Goal: Task Accomplishment & Management: Complete application form

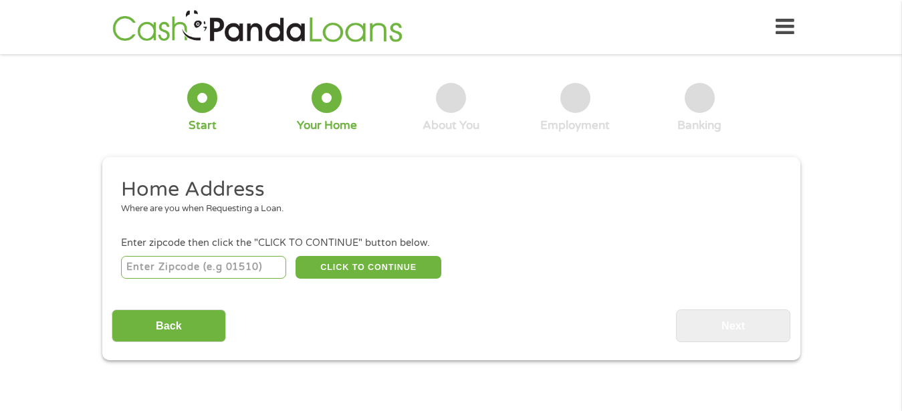
click at [259, 267] on input "number" at bounding box center [203, 267] width 165 height 23
type input "45102"
click at [346, 267] on button "CLICK TO CONTINUE" at bounding box center [368, 267] width 146 height 23
type input "45102"
type input "[PERSON_NAME]"
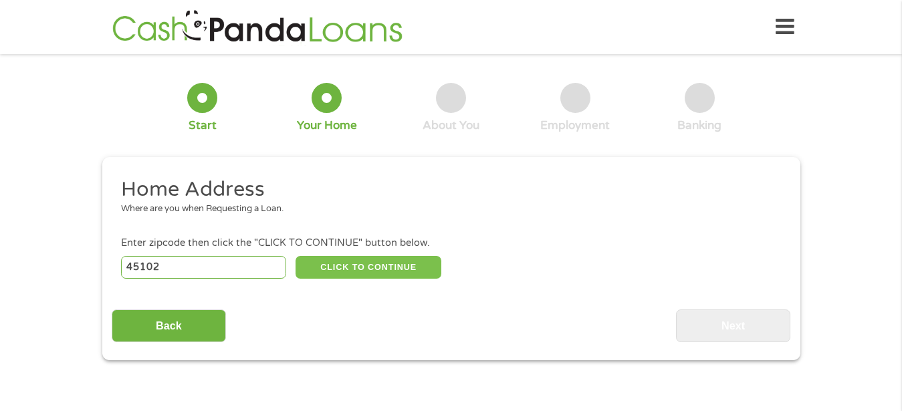
select select "[US_STATE]"
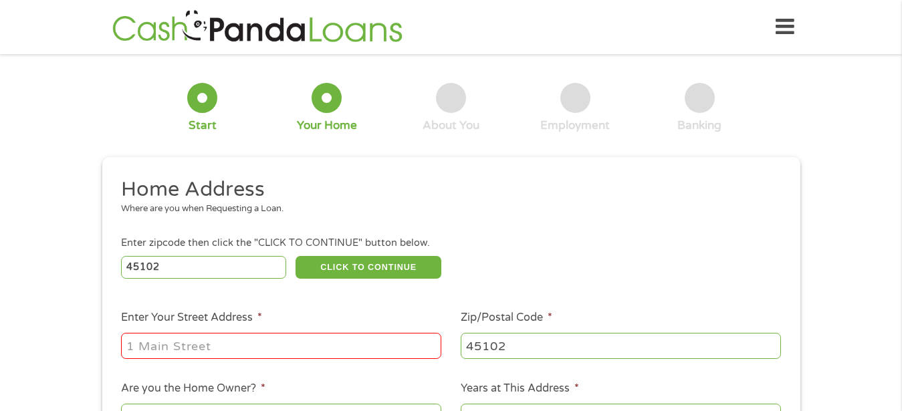
click at [301, 344] on input "Enter Your Street Address *" at bounding box center [281, 345] width 320 height 25
click at [300, 344] on input "Enter Your Street Address *" at bounding box center [281, 345] width 320 height 25
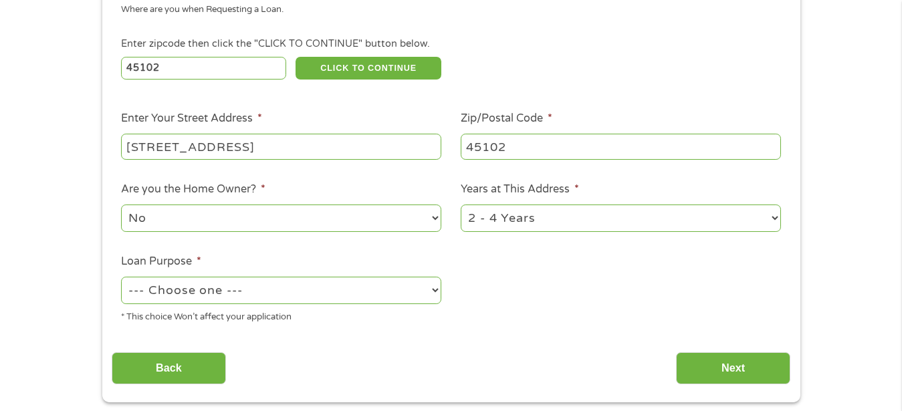
scroll to position [205, 0]
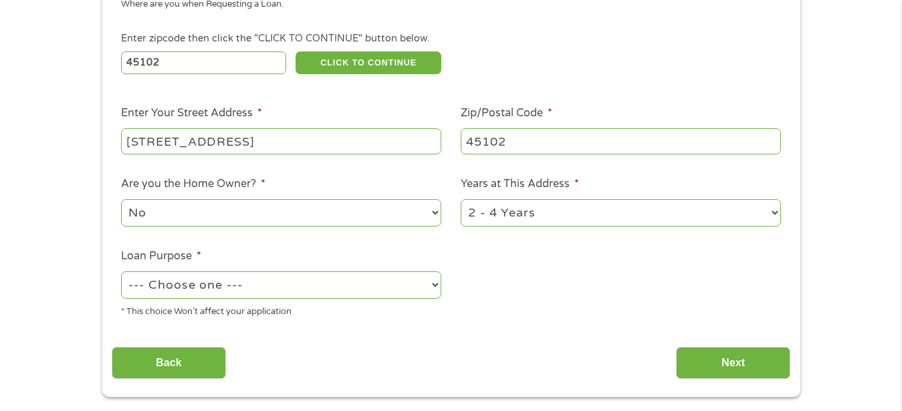
type input "[STREET_ADDRESS]"
click at [121, 199] on select "No Yes" at bounding box center [281, 212] width 320 height 27
drag, startPoint x: 241, startPoint y: 221, endPoint x: 498, endPoint y: 274, distance: 262.7
click at [498, 274] on ul "Home Address Where are you when Requesting a Loan. Enter zipcode then click the…" at bounding box center [451, 150] width 678 height 357
click at [121, 271] on select "--- Choose one --- Pay Bills Debt Consolidation Home Improvement Major Purchase…" at bounding box center [281, 284] width 320 height 27
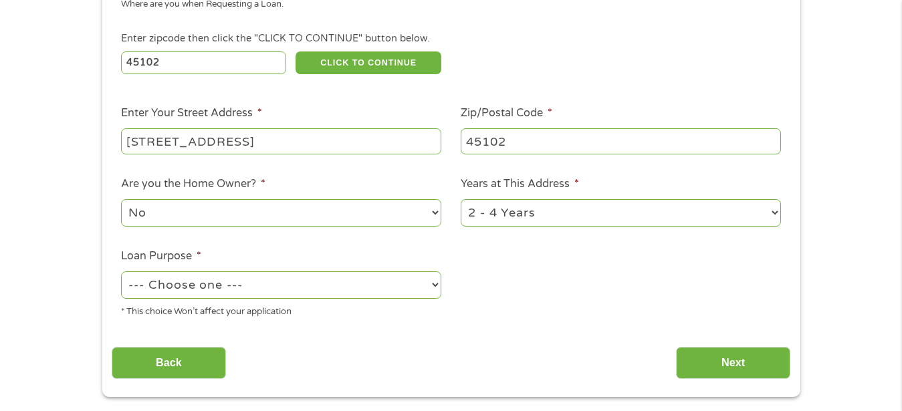
select select "paybills"
click option "Pay Bills" at bounding box center [0, 0] width 0 height 0
click at [736, 369] on input "Next" at bounding box center [733, 363] width 114 height 33
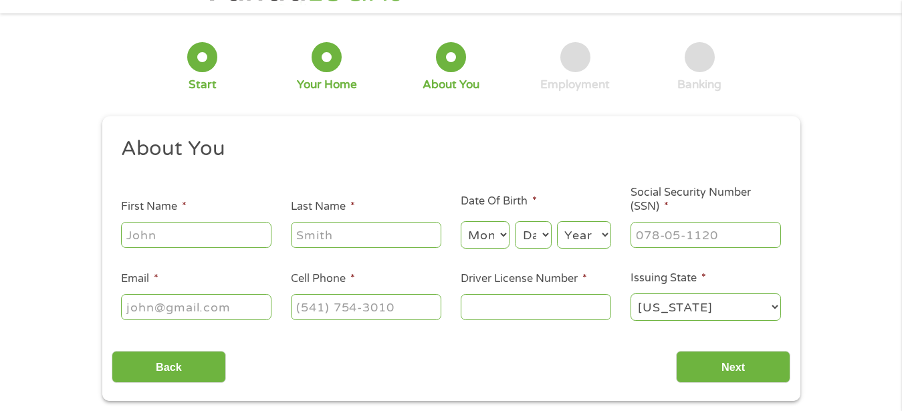
scroll to position [68, 0]
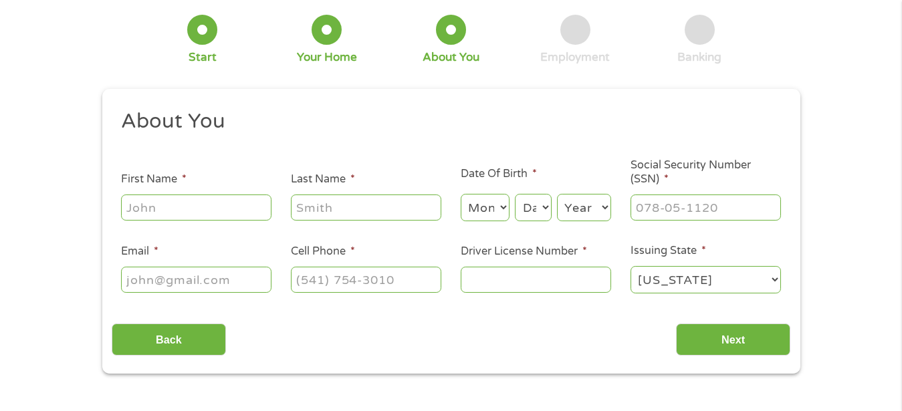
click at [201, 212] on input "First Name *" at bounding box center [196, 206] width 150 height 25
type input "[PERSON_NAME]"
drag, startPoint x: 355, startPoint y: 208, endPoint x: 367, endPoint y: 216, distance: 14.5
click at [359, 208] on input "Last Name *" at bounding box center [366, 206] width 150 height 25
type input "[PERSON_NAME]"
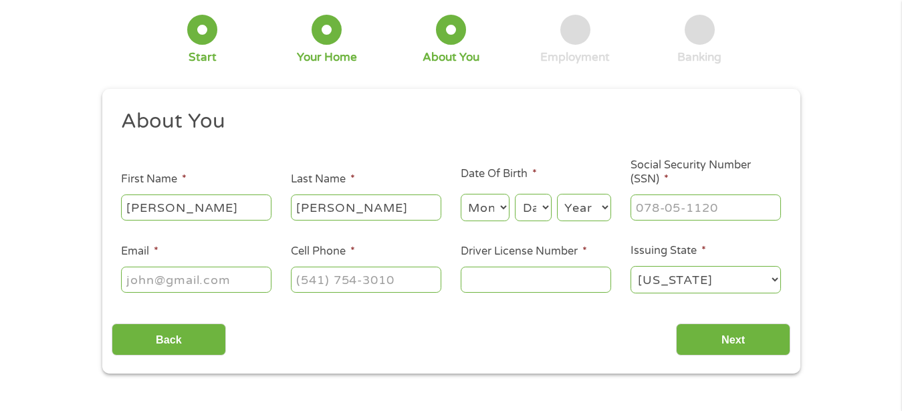
click at [460, 194] on select "Month 1 2 3 4 5 6 7 8 9 10 11 12" at bounding box center [484, 207] width 49 height 27
select select "10"
click option "10" at bounding box center [0, 0] width 0 height 0
click at [515, 194] on select "Day 1 2 3 4 5 6 7 8 9 10 11 12 13 14 15 16 17 18 19 20 21 22 23 24 25 26 27 28 …" at bounding box center [533, 207] width 36 height 27
select select "16"
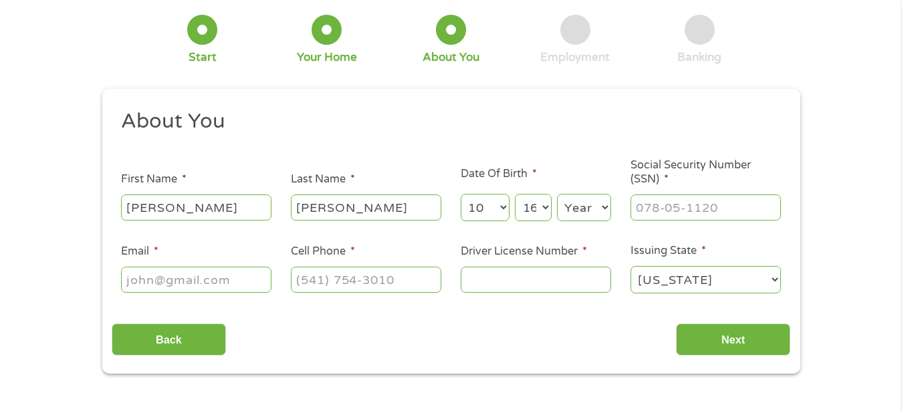
click option "16" at bounding box center [0, 0] width 0 height 0
click at [557, 194] on select "Year [DATE] 2006 2005 2004 2003 2002 2001 2000 1999 1998 1997 1996 1995 1994 19…" at bounding box center [584, 207] width 54 height 27
select select "1985"
click option "1985" at bounding box center [0, 0] width 0 height 0
click at [654, 199] on input "___-__-____" at bounding box center [705, 206] width 150 height 25
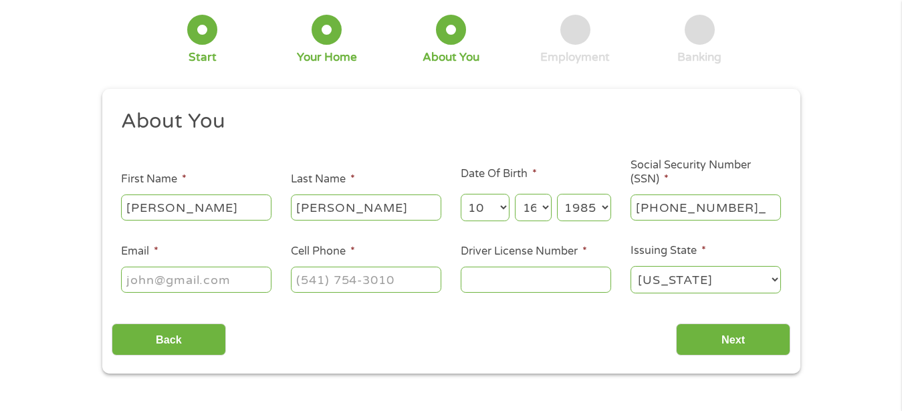
type input "277-84-0539"
click at [250, 269] on div at bounding box center [196, 280] width 150 height 31
click at [250, 274] on input "Email *" at bounding box center [196, 279] width 150 height 25
type input "[EMAIL_ADDRESS][DOMAIN_NAME]"
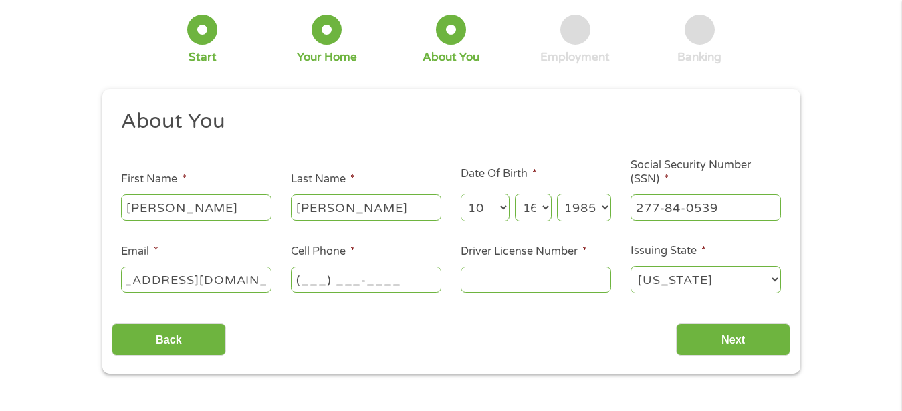
click at [346, 292] on input "(___) ___-____" at bounding box center [366, 279] width 150 height 25
type input "[PHONE_NUMBER]"
click at [460, 279] on li "Driver License Number *" at bounding box center [535, 268] width 170 height 51
click at [465, 273] on input "Driver License Number *" at bounding box center [535, 279] width 150 height 25
drag, startPoint x: 477, startPoint y: 277, endPoint x: 477, endPoint y: 289, distance: 12.0
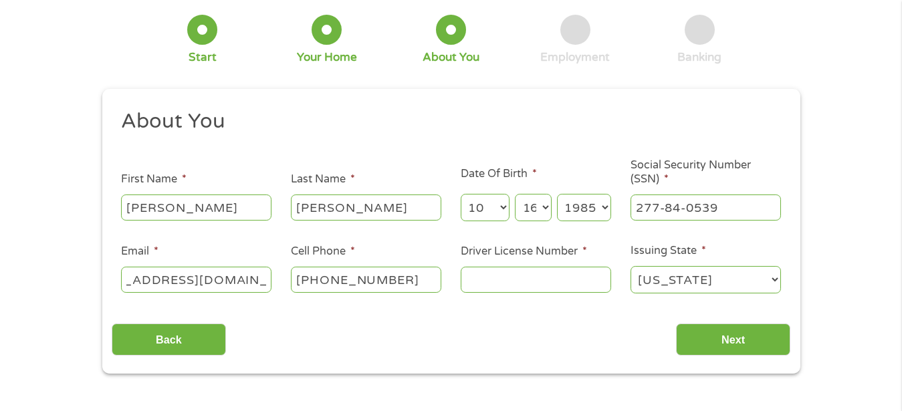
click at [477, 287] on input "Driver License Number *" at bounding box center [535, 279] width 150 height 25
type input "sv926317"
click at [762, 349] on input "Next" at bounding box center [733, 339] width 114 height 33
click at [742, 351] on div "This field is hidden when viewing the form gclid EAIaIQobChMI-N6ez_rgjwMVUkp_AB…" at bounding box center [451, 231] width 698 height 285
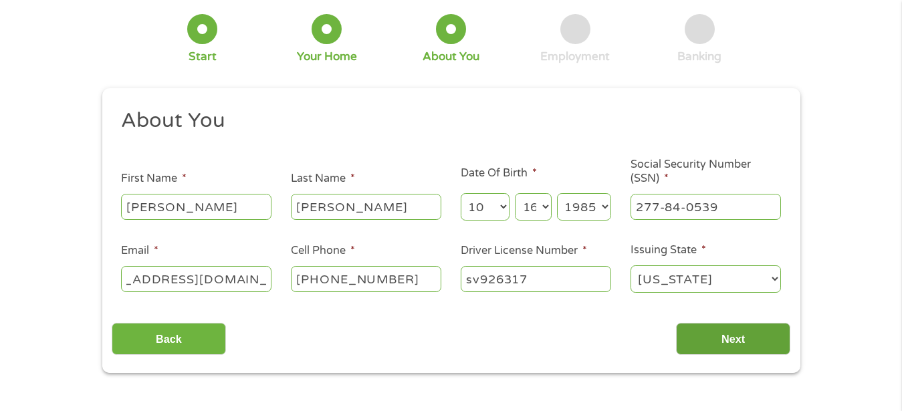
scroll to position [68, 0]
click at [721, 344] on input "Next" at bounding box center [733, 339] width 114 height 33
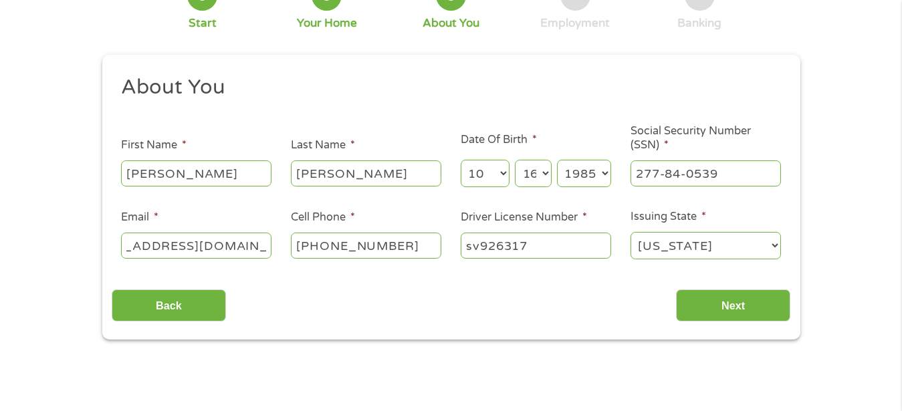
scroll to position [136, 0]
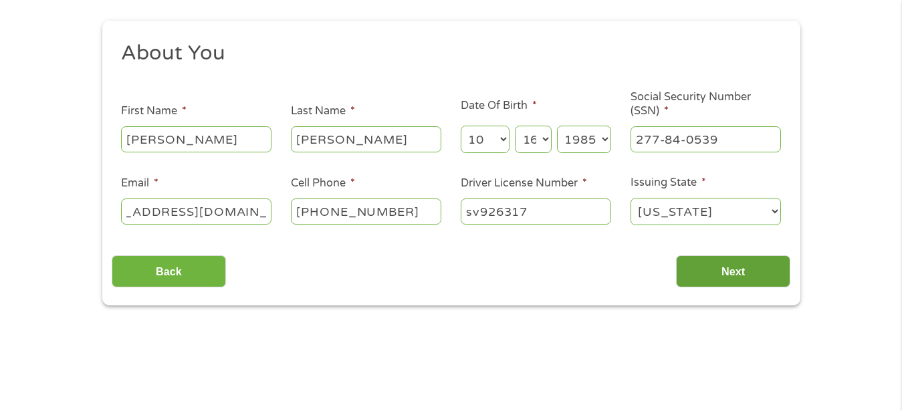
click at [710, 276] on input "Next" at bounding box center [733, 271] width 114 height 33
click at [707, 279] on input "Next" at bounding box center [733, 271] width 114 height 33
click at [732, 266] on input "Next" at bounding box center [733, 271] width 114 height 33
click at [735, 274] on input "Next" at bounding box center [733, 271] width 114 height 33
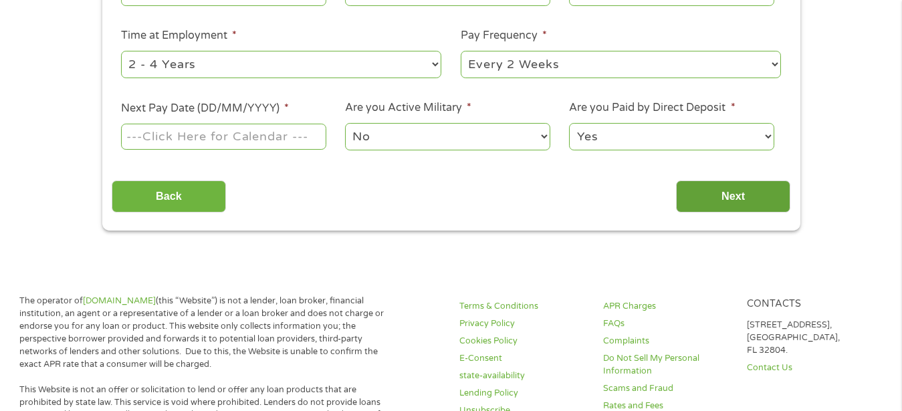
scroll to position [341, 0]
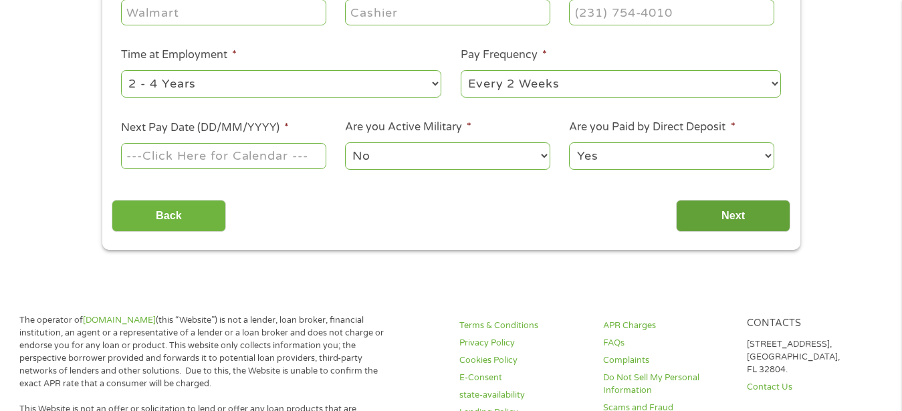
drag, startPoint x: 754, startPoint y: 227, endPoint x: 748, endPoint y: 217, distance: 11.1
click at [753, 227] on input "Next" at bounding box center [733, 216] width 114 height 33
click at [748, 217] on input "Next" at bounding box center [733, 216] width 114 height 33
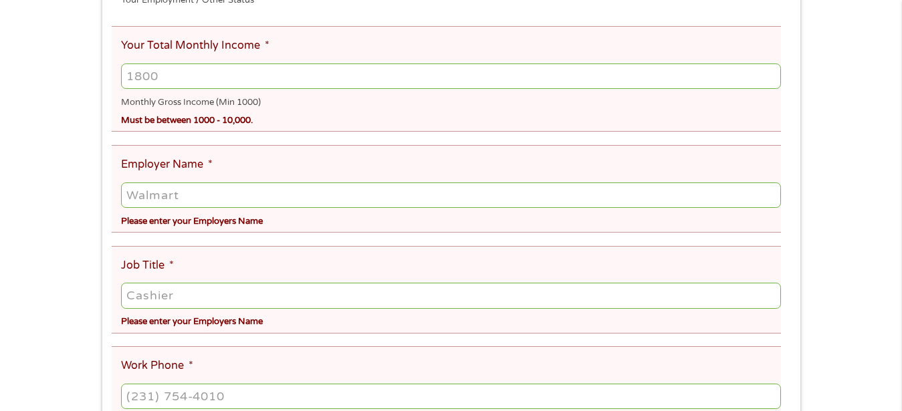
scroll to position [0, 0]
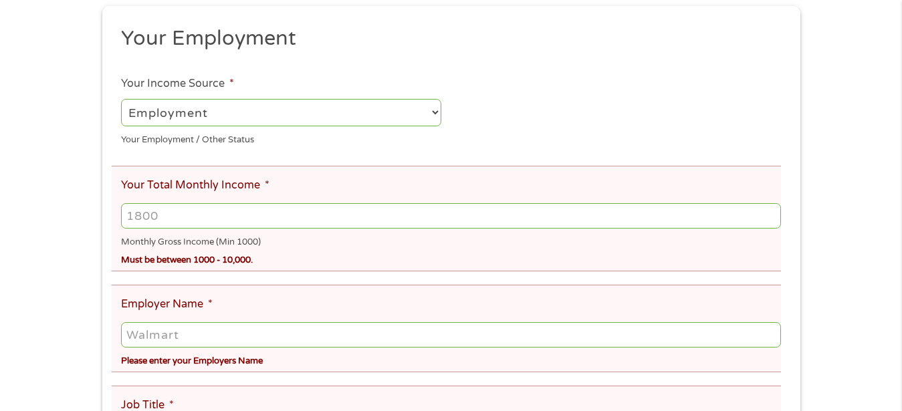
scroll to position [205, 0]
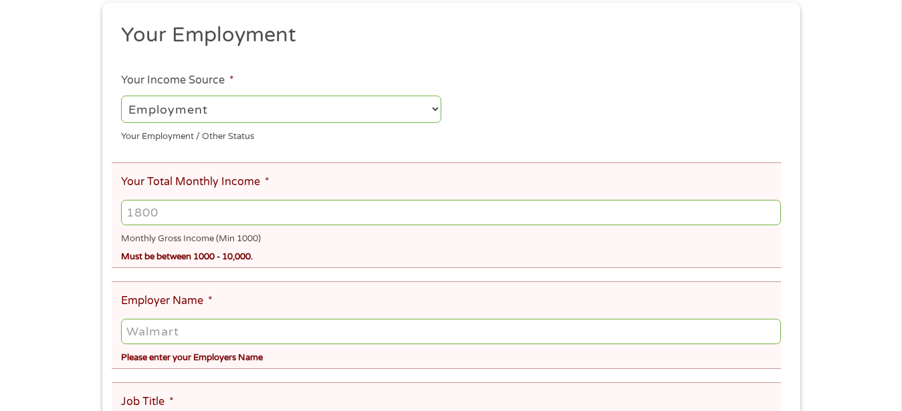
click at [289, 209] on input "Your Total Monthly Income *" at bounding box center [450, 212] width 659 height 25
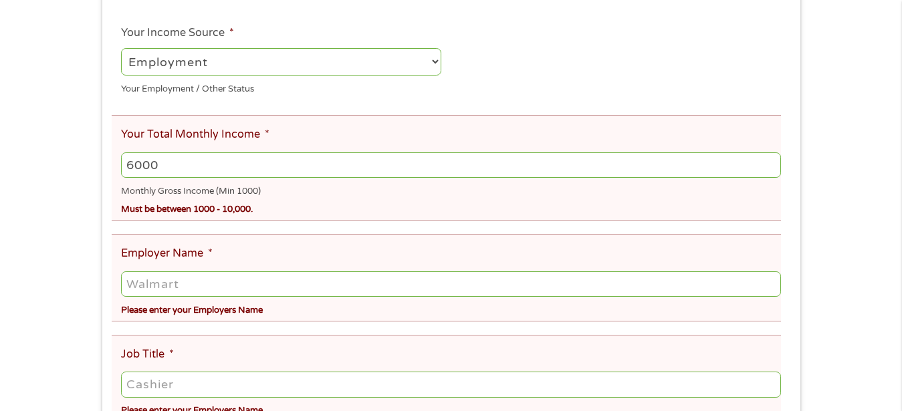
scroll to position [273, 0]
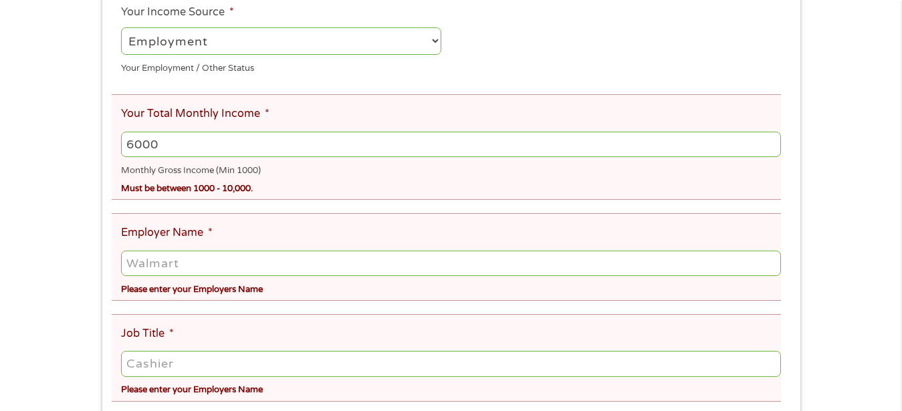
type input "6000"
click at [194, 265] on input "Employer Name *" at bounding box center [450, 263] width 659 height 25
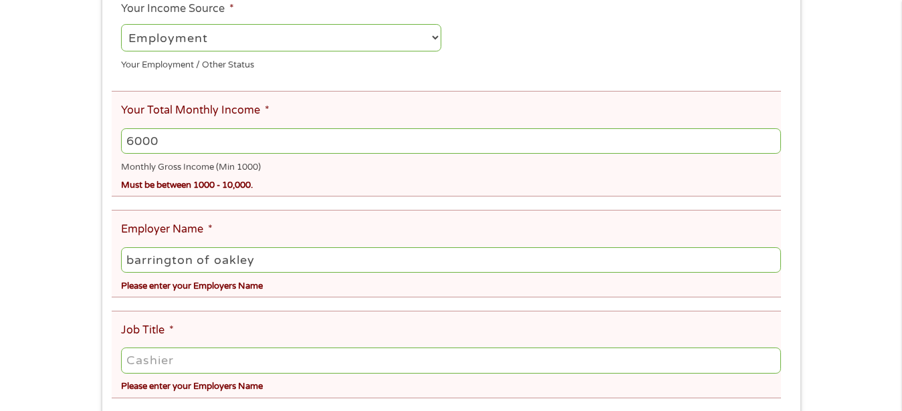
scroll to position [409, 0]
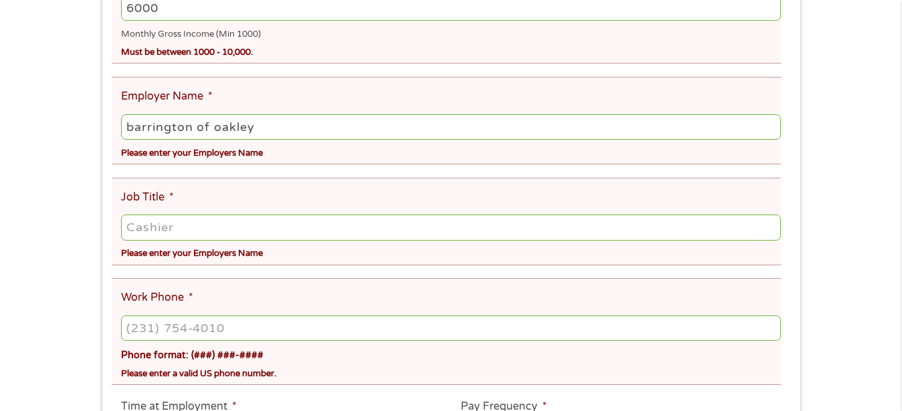
type input "barrington of oakley"
click at [190, 240] on input "Job Title *" at bounding box center [450, 227] width 659 height 25
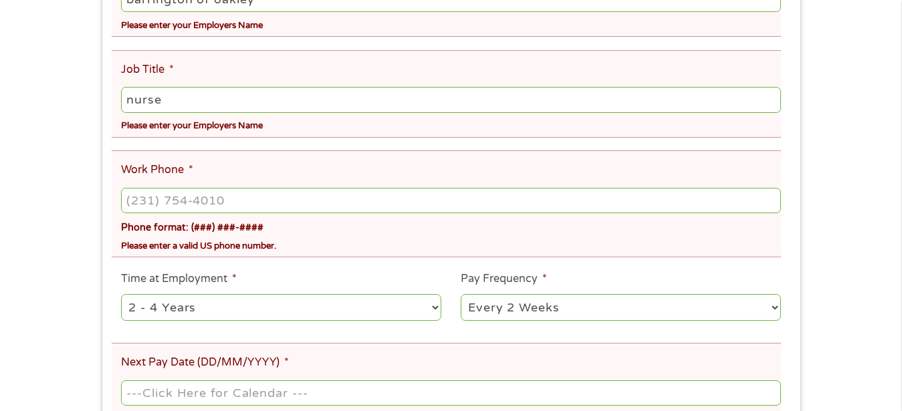
scroll to position [545, 0]
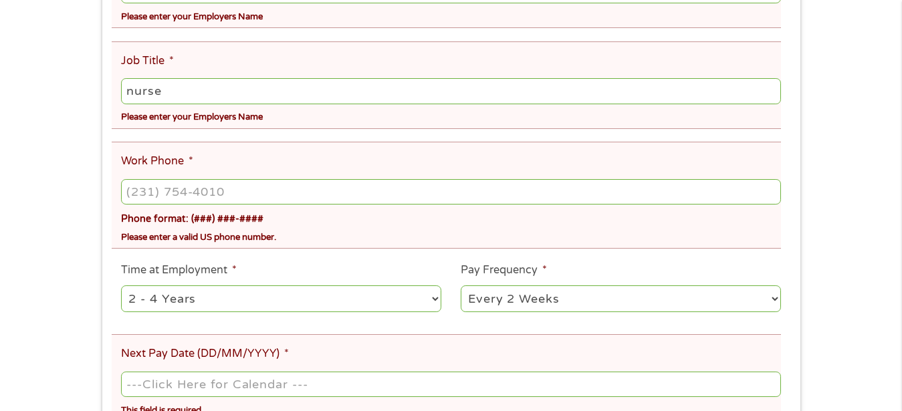
type input "nurse"
click at [177, 205] on input "(___) ___-____" at bounding box center [450, 191] width 659 height 25
type input "[PHONE_NUMBER]"
click at [121, 285] on select "--- Choose one --- 1 Year or less 1 - 2 Years 2 - 4 Years Over 4 Years" at bounding box center [281, 298] width 320 height 27
drag, startPoint x: 208, startPoint y: 309, endPoint x: 499, endPoint y: 342, distance: 292.5
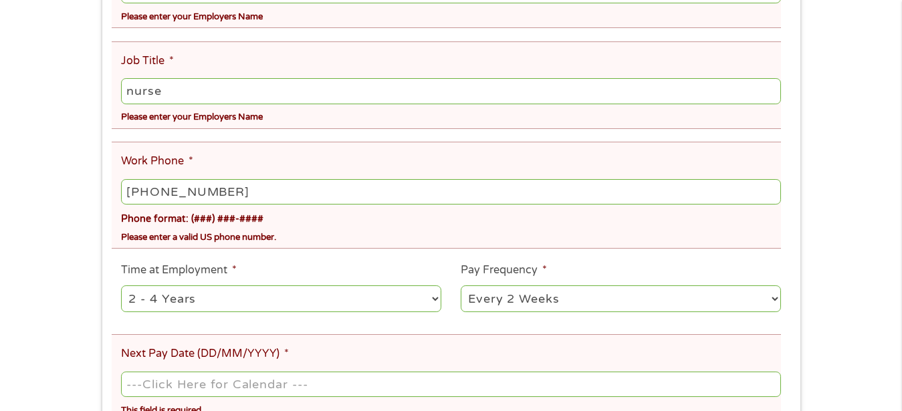
click at [499, 342] on li "Next Pay Date (DD/MM/YYYY) * This field is required." at bounding box center [446, 378] width 669 height 88
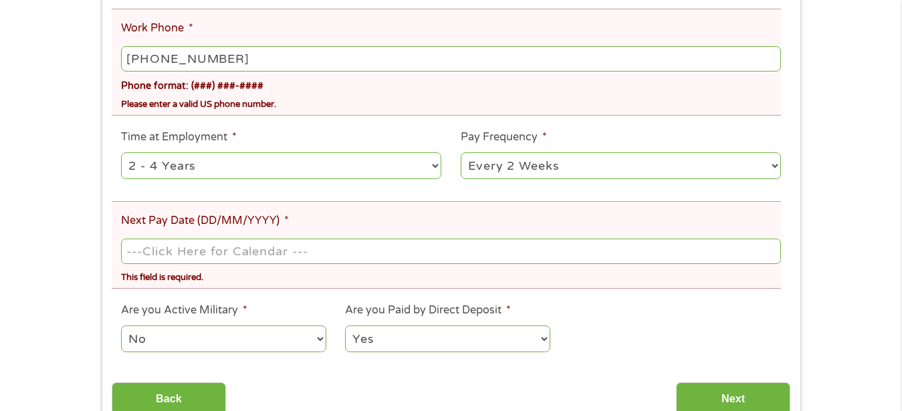
scroll to position [682, 0]
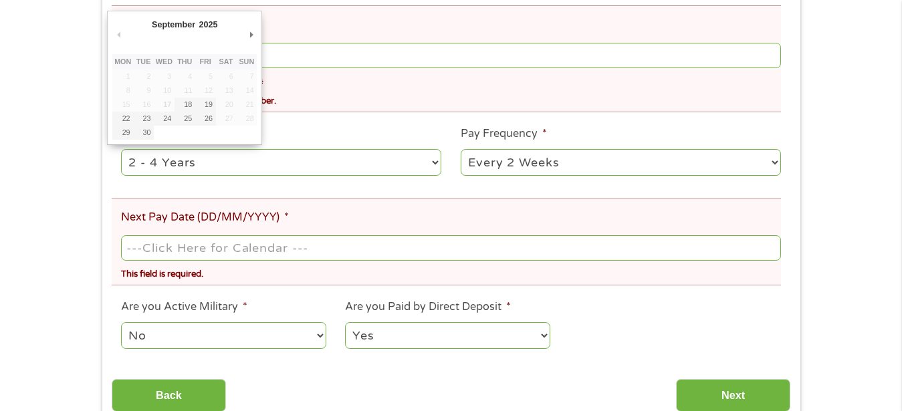
click at [153, 261] on input "Next Pay Date (DD/MM/YYYY) *" at bounding box center [450, 247] width 659 height 25
type input "[DATE]"
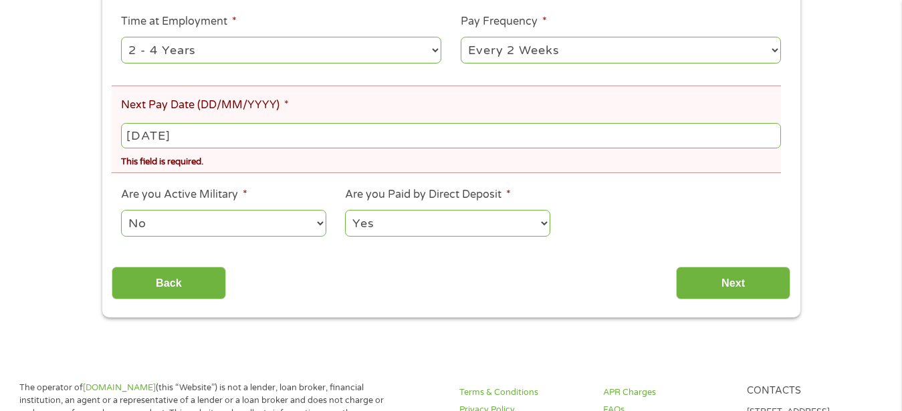
scroll to position [818, 0]
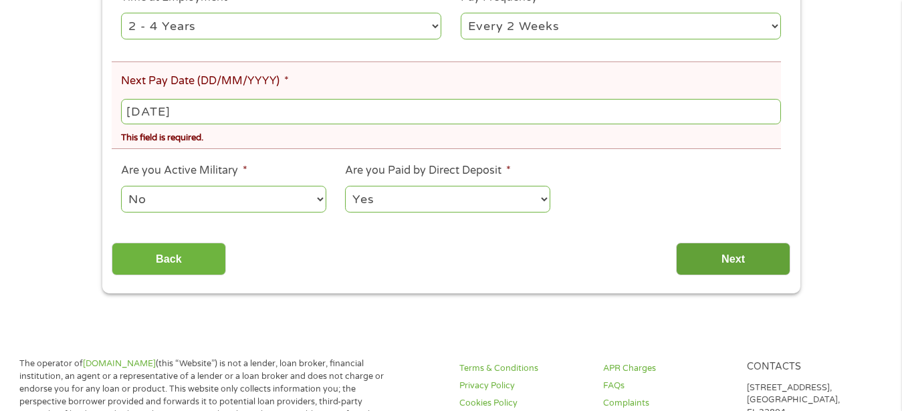
drag, startPoint x: 751, startPoint y: 275, endPoint x: 751, endPoint y: 267, distance: 7.4
click at [752, 274] on input "Next" at bounding box center [733, 259] width 114 height 33
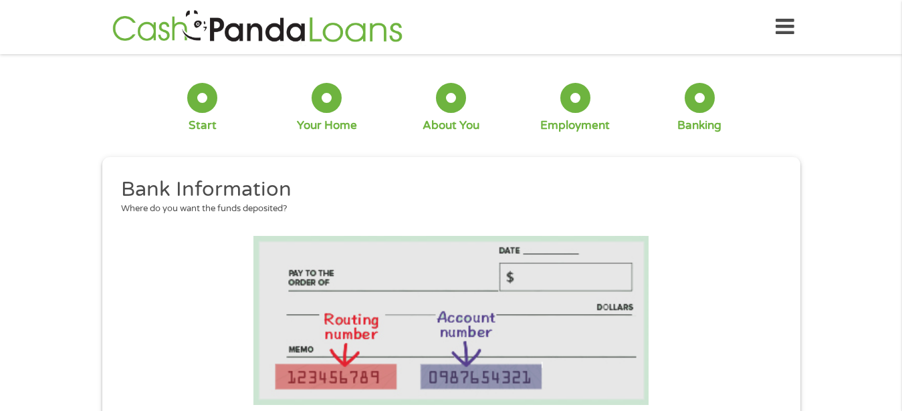
scroll to position [273, 0]
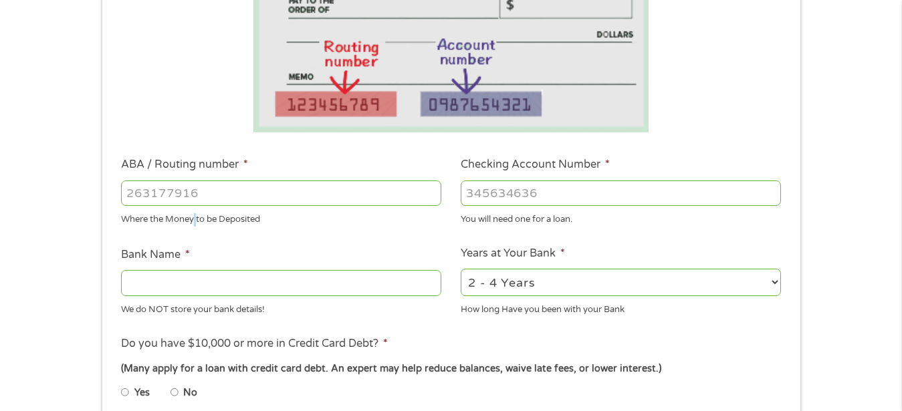
drag, startPoint x: 194, startPoint y: 226, endPoint x: 197, endPoint y: 213, distance: 13.6
click at [196, 219] on div "Where the Money to be Deposited" at bounding box center [281, 218] width 320 height 18
click at [201, 202] on input "ABA / Routing number *" at bounding box center [281, 192] width 320 height 25
type input "041000124"
type input "PNC BANK [US_STATE]"
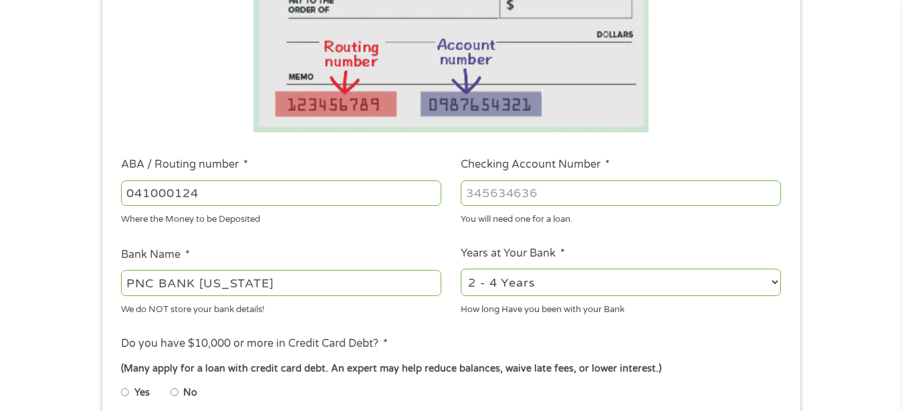
type input "041000124"
click at [490, 200] on input "Checking Account Number *" at bounding box center [620, 192] width 320 height 25
type input "4197880168"
click at [658, 247] on ul "Bank Information Where do you want the funds deposited? ABA / Routing number * …" at bounding box center [451, 237] width 678 height 666
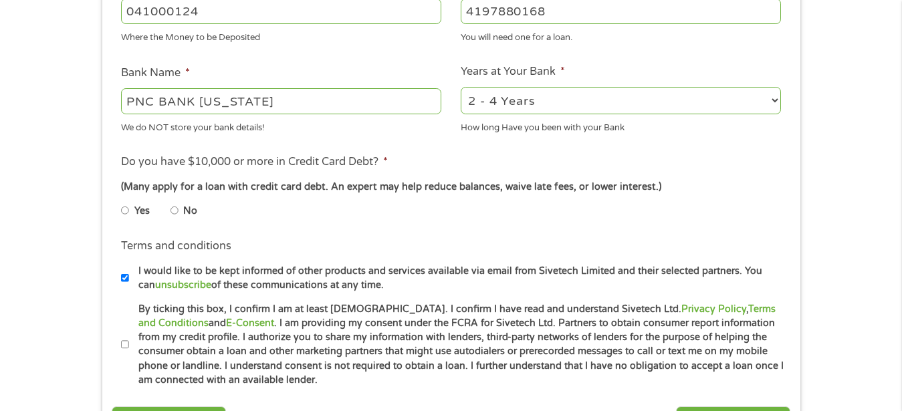
scroll to position [477, 0]
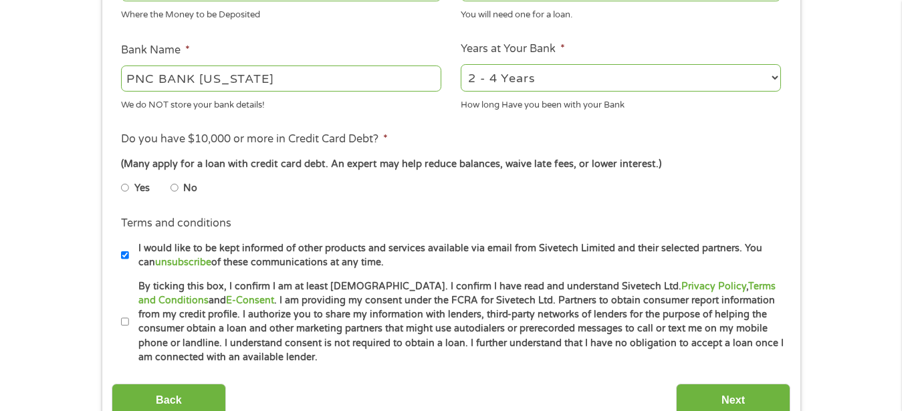
click at [185, 190] on label "No" at bounding box center [190, 188] width 14 height 15
click at [178, 190] on input "No" at bounding box center [174, 187] width 8 height 21
radio input "true"
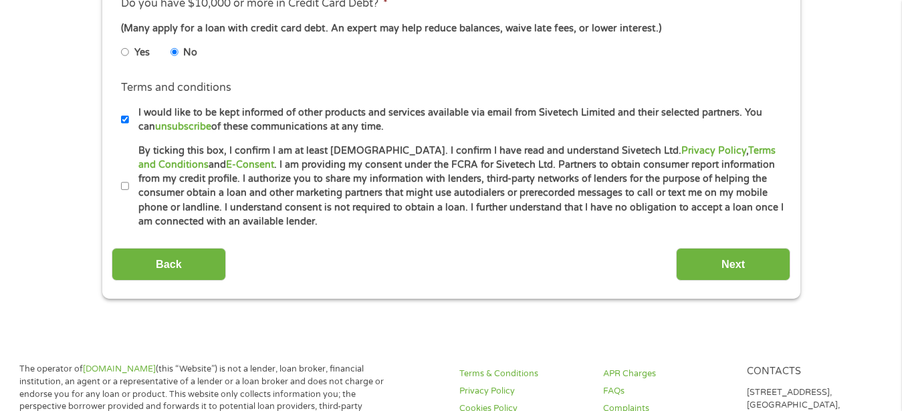
scroll to position [614, 0]
click at [122, 192] on input "By ticking this box, I confirm I am at least [DEMOGRAPHIC_DATA]. I confirm I ha…" at bounding box center [125, 185] width 8 height 21
checkbox input "true"
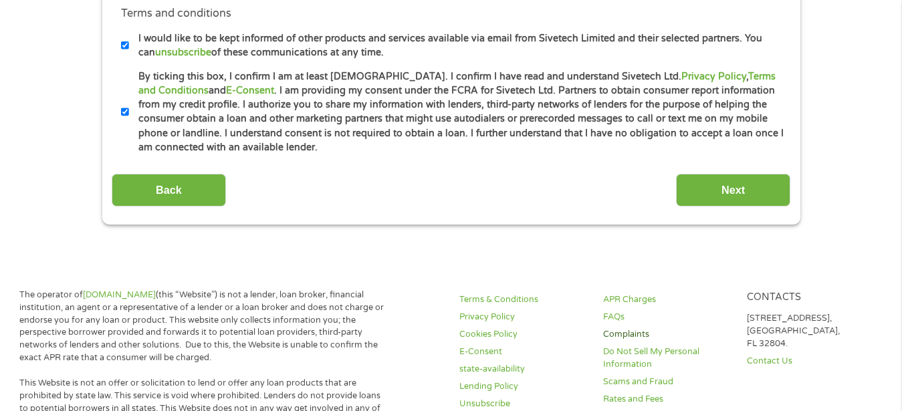
scroll to position [750, 0]
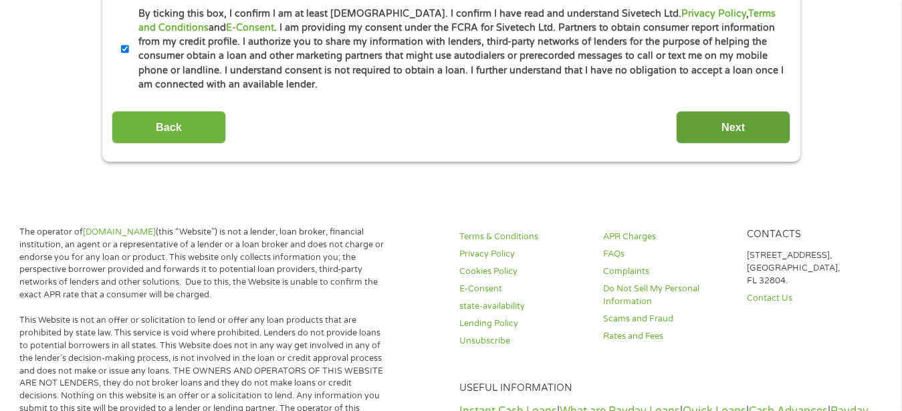
click at [737, 144] on input "Next" at bounding box center [733, 127] width 114 height 33
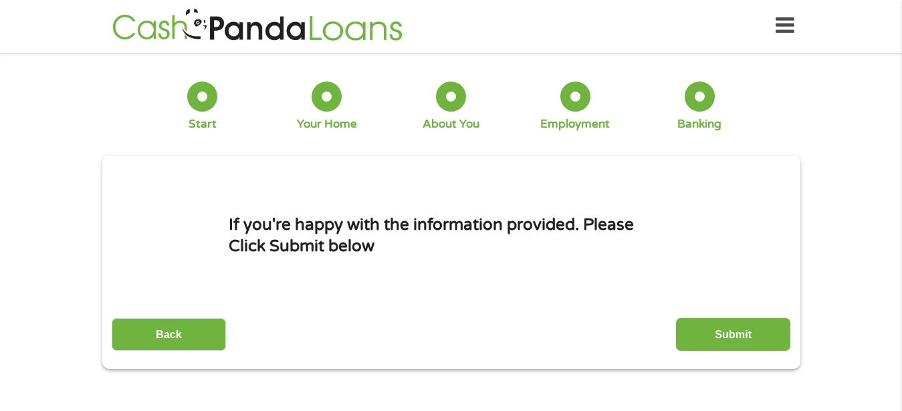
scroll to position [0, 0]
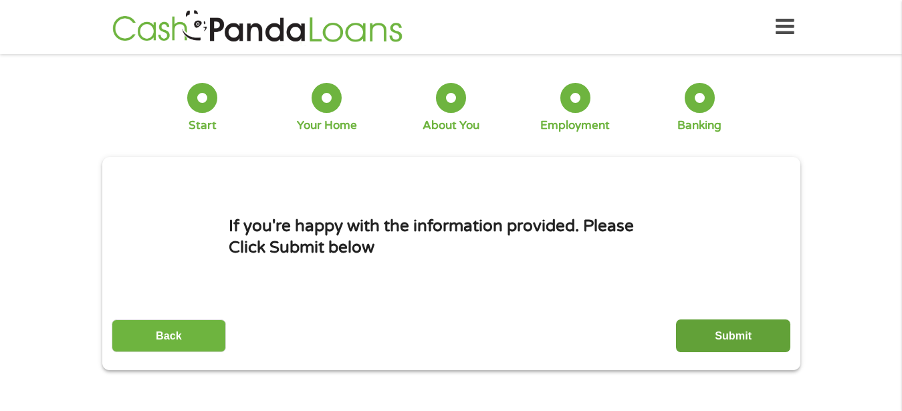
click at [740, 339] on input "Submit" at bounding box center [733, 335] width 114 height 33
